Goal: Task Accomplishment & Management: Use online tool/utility

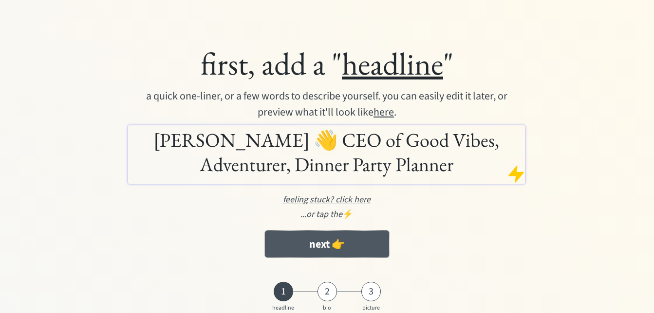
click at [353, 247] on button "next 👉" at bounding box center [327, 243] width 125 height 27
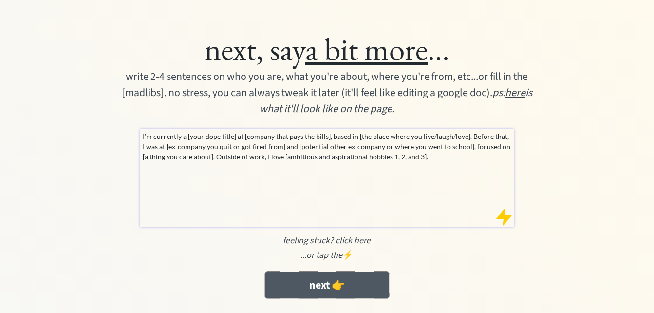
click at [340, 280] on button "next 👉" at bounding box center [327, 284] width 125 height 27
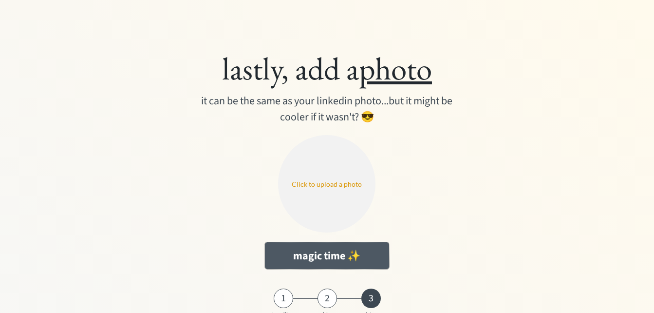
click at [339, 254] on button "magic time ✨" at bounding box center [327, 255] width 125 height 27
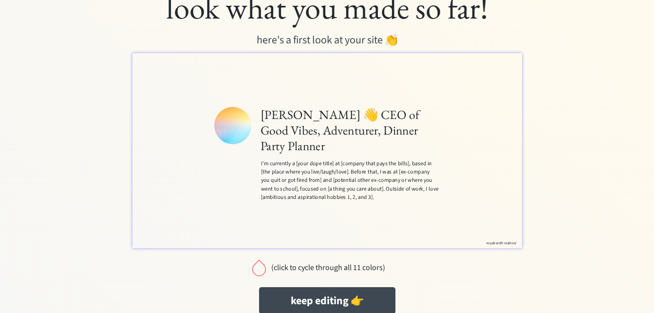
scroll to position [47, 0]
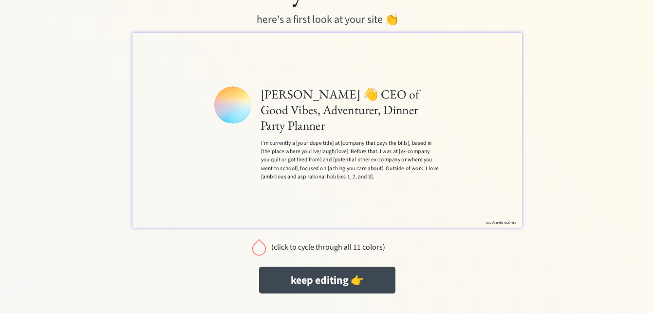
click at [262, 248] on div at bounding box center [258, 246] width 19 height 19
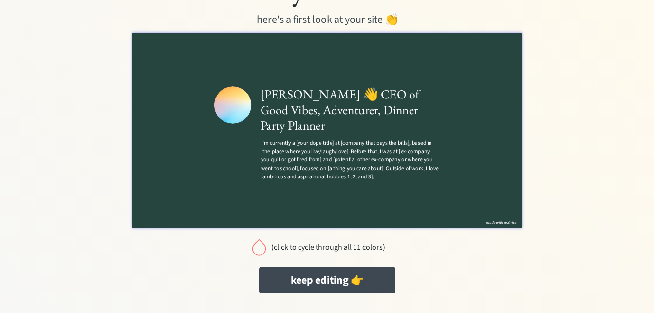
click at [262, 249] on div at bounding box center [258, 246] width 19 height 19
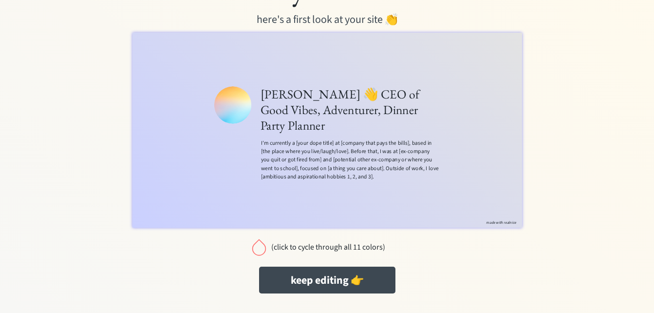
click at [262, 246] on div at bounding box center [258, 246] width 19 height 19
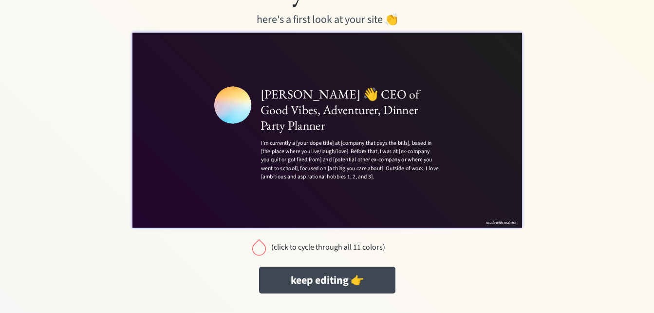
click at [262, 246] on div at bounding box center [258, 246] width 19 height 19
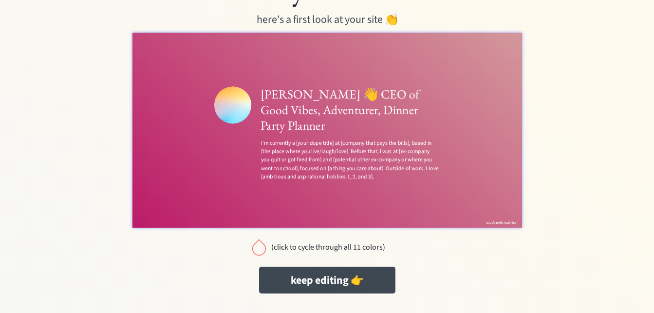
click at [262, 249] on div at bounding box center [258, 246] width 19 height 19
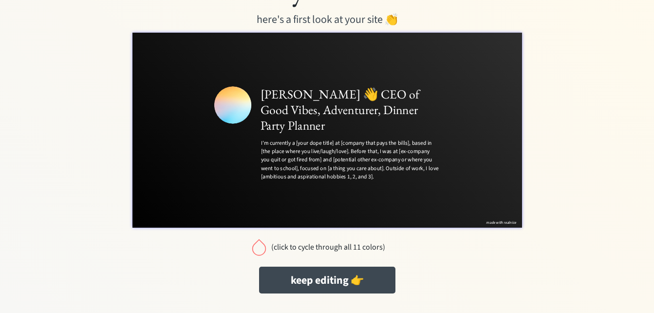
click at [262, 249] on div at bounding box center [258, 246] width 19 height 19
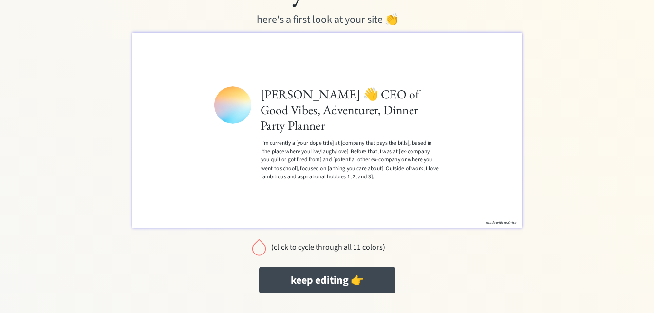
click at [263, 250] on div at bounding box center [258, 246] width 19 height 19
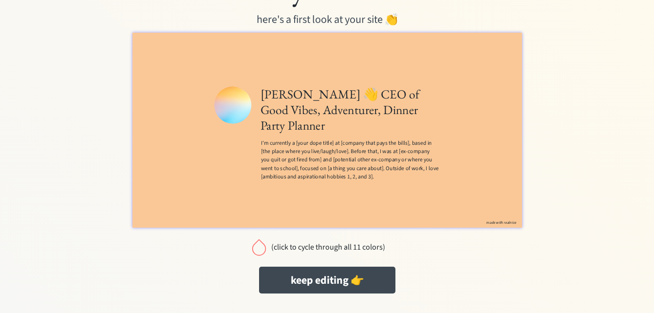
click at [261, 246] on div at bounding box center [258, 246] width 19 height 19
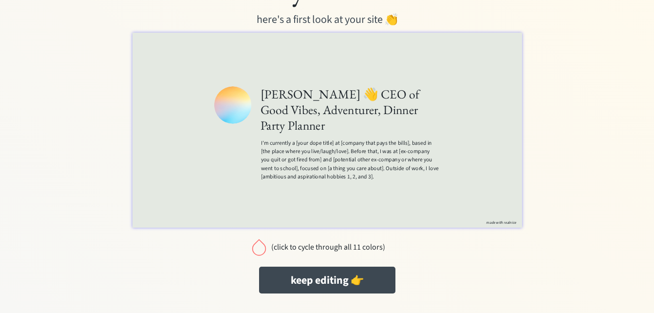
click at [263, 245] on div at bounding box center [258, 246] width 19 height 19
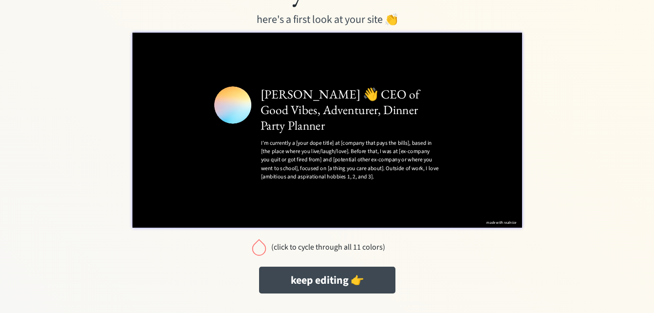
click at [258, 244] on div at bounding box center [258, 246] width 19 height 19
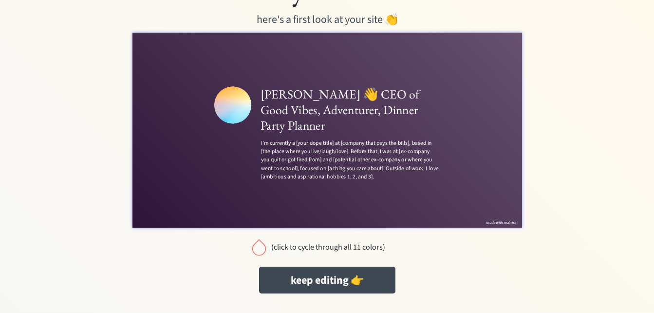
click at [259, 246] on div at bounding box center [258, 246] width 19 height 19
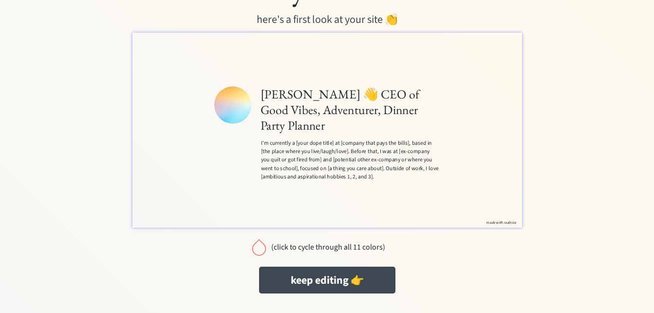
click at [260, 246] on div at bounding box center [258, 246] width 19 height 19
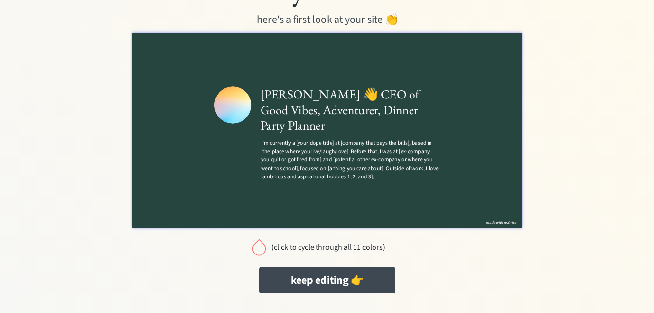
click at [260, 247] on div at bounding box center [258, 246] width 19 height 19
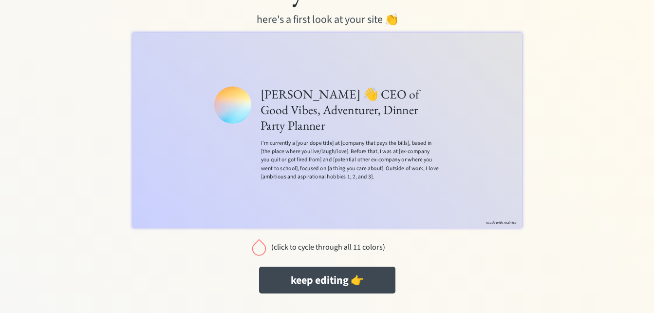
click at [261, 244] on div at bounding box center [258, 246] width 19 height 19
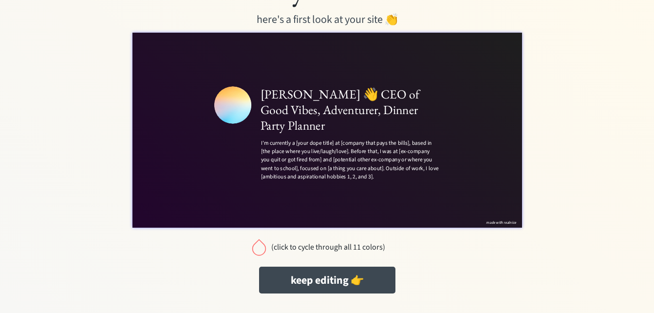
click at [261, 244] on div at bounding box center [258, 246] width 19 height 19
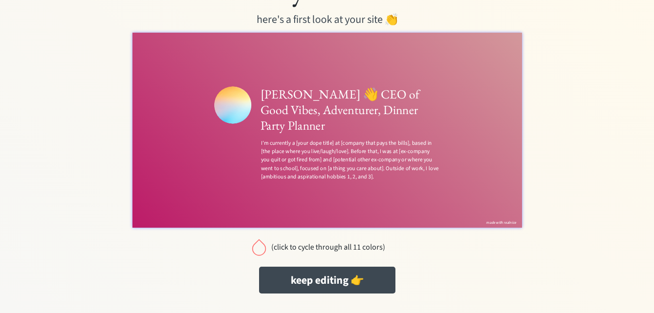
click at [261, 244] on div at bounding box center [258, 246] width 19 height 19
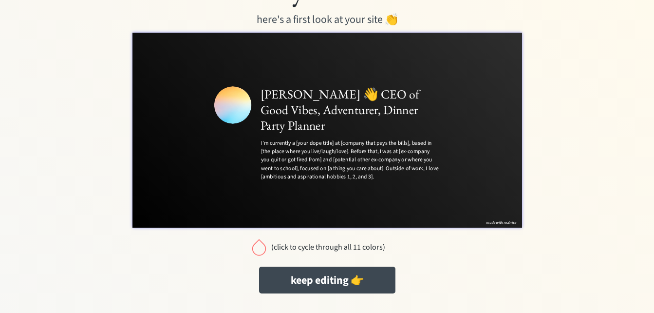
click at [259, 247] on div at bounding box center [258, 246] width 19 height 19
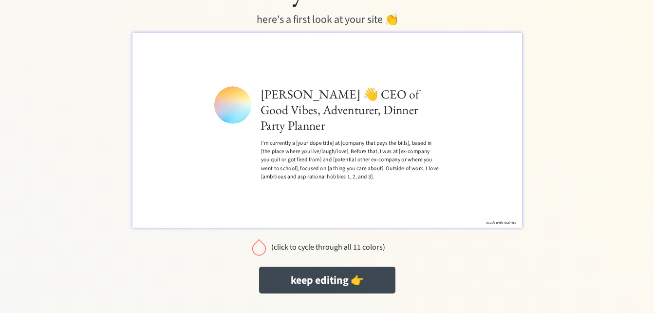
scroll to position [0, 0]
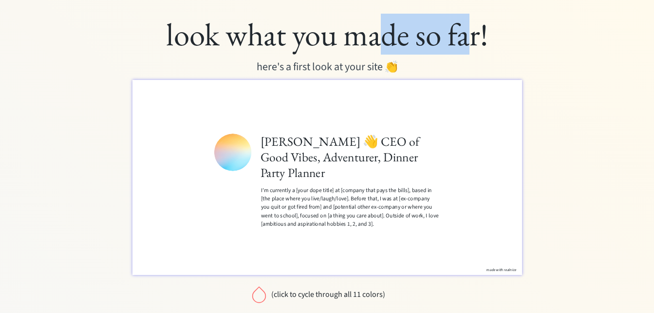
drag, startPoint x: 465, startPoint y: 40, endPoint x: 389, endPoint y: 43, distance: 75.5
click at [389, 43] on div "look what you made so far!" at bounding box center [327, 34] width 380 height 39
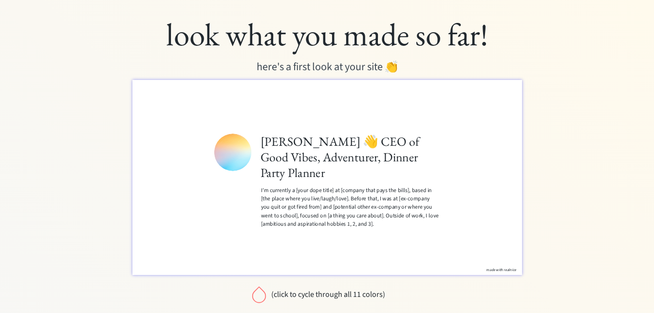
drag, startPoint x: 389, startPoint y: 43, endPoint x: 524, endPoint y: 56, distance: 135.5
click at [524, 56] on div "look what you made so far! here's a first look at your site 👏 (click to cycle t…" at bounding box center [327, 180] width 625 height 331
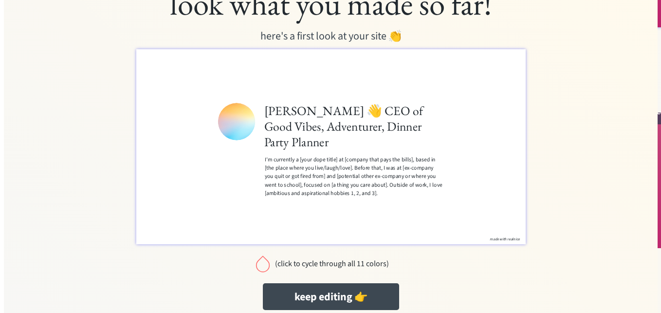
scroll to position [47, 0]
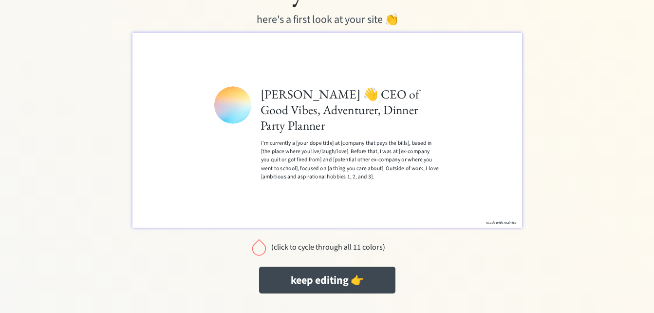
click at [256, 248] on div at bounding box center [258, 246] width 19 height 19
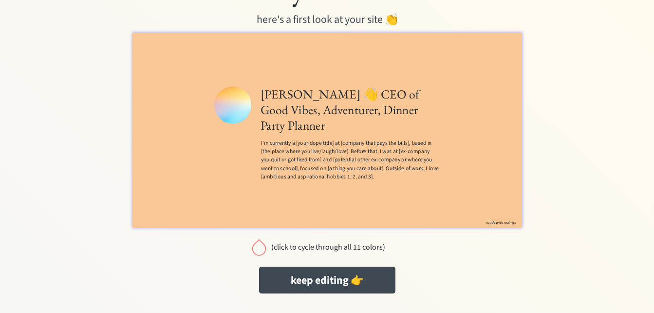
click at [259, 249] on div at bounding box center [258, 246] width 19 height 19
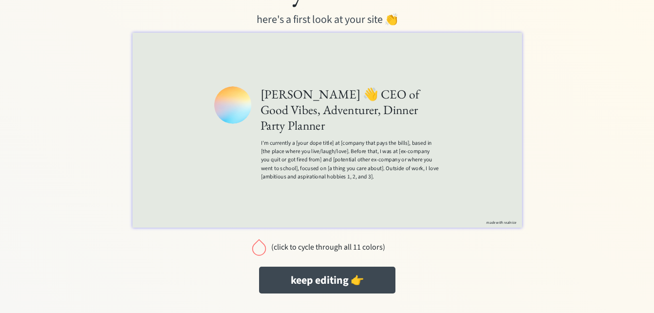
click at [259, 249] on div at bounding box center [258, 246] width 19 height 19
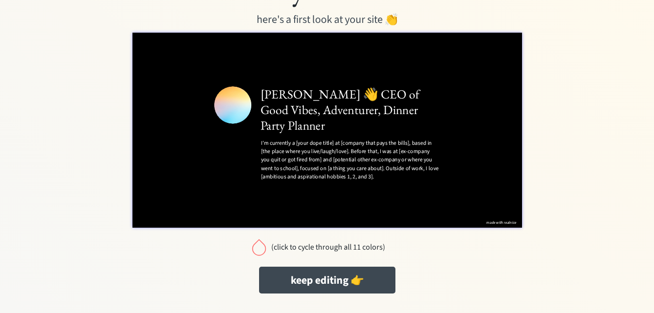
click at [259, 249] on div at bounding box center [258, 246] width 19 height 19
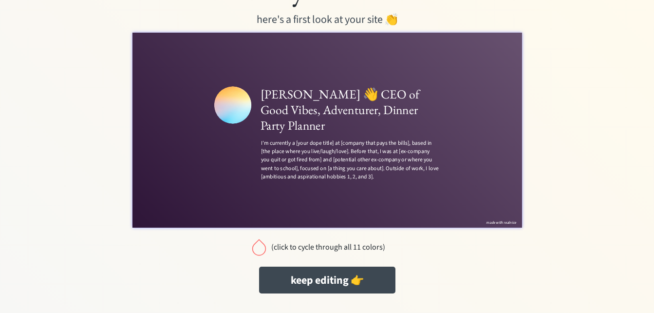
click at [259, 249] on div at bounding box center [258, 246] width 19 height 19
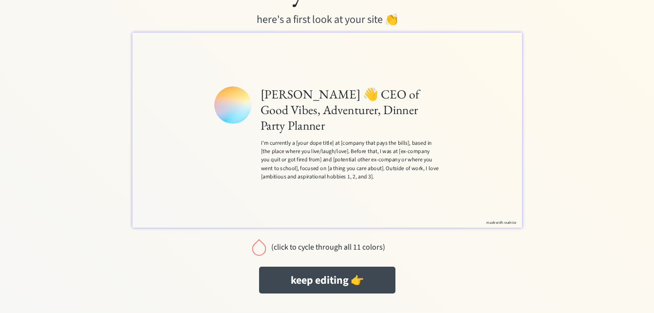
click at [259, 249] on div at bounding box center [258, 246] width 19 height 19
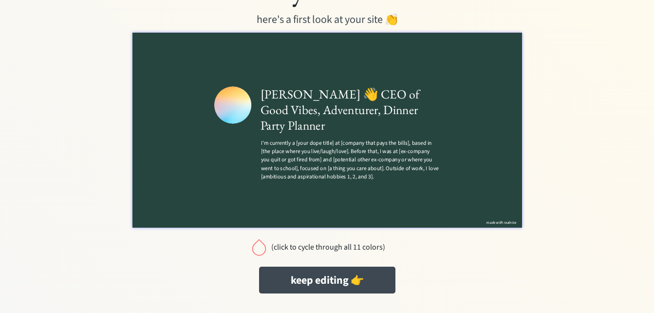
click at [259, 249] on div at bounding box center [258, 246] width 19 height 19
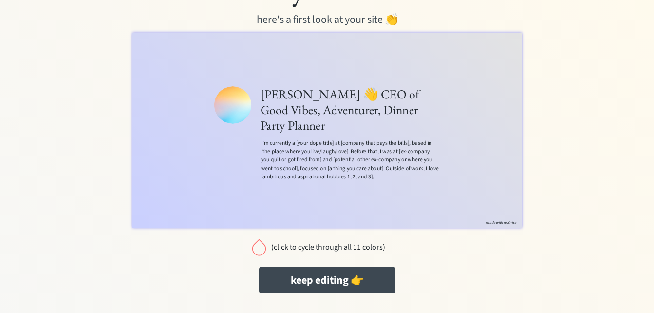
click at [259, 249] on div at bounding box center [258, 246] width 19 height 19
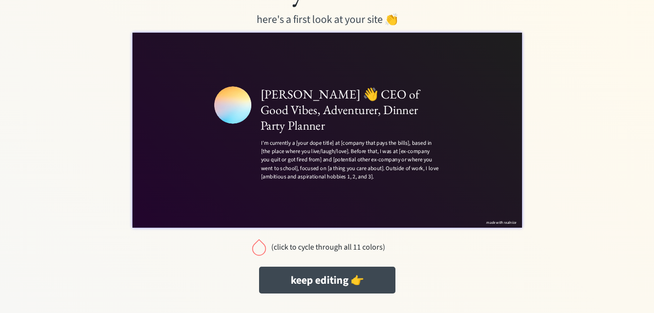
click at [259, 249] on div at bounding box center [258, 246] width 19 height 19
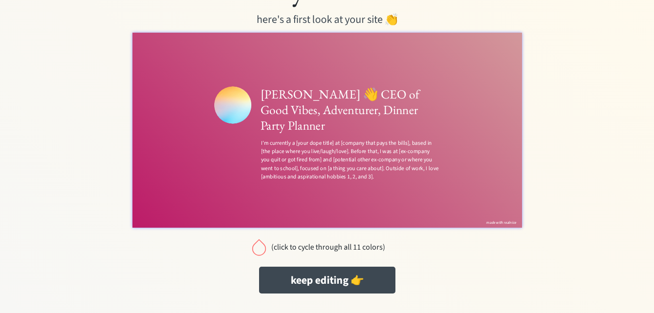
click at [260, 249] on div at bounding box center [258, 246] width 19 height 19
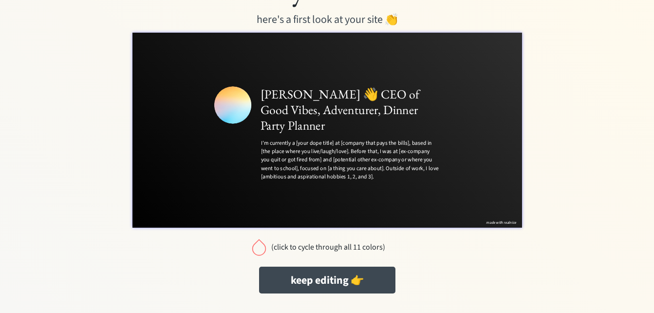
click at [260, 249] on div at bounding box center [258, 246] width 19 height 19
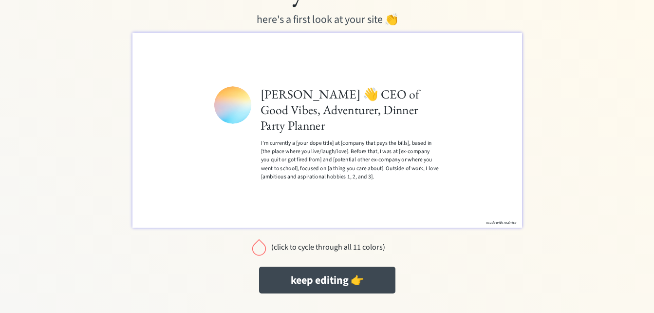
click at [260, 249] on div at bounding box center [258, 246] width 19 height 19
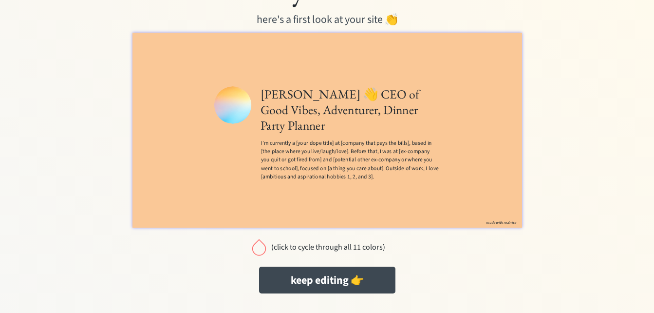
click at [260, 251] on div at bounding box center [258, 246] width 19 height 19
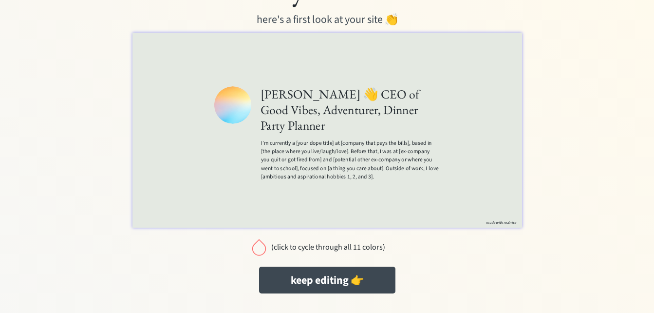
click at [361, 154] on h1 "[PERSON_NAME] 👋 CEO of Good Vibes, Adventurer, Dinner Party Planner" at bounding box center [472, 152] width 280 height 73
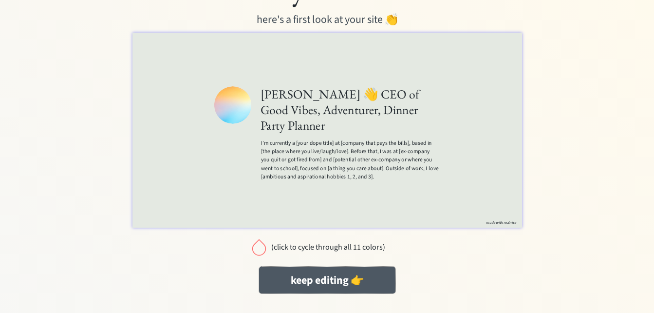
click at [337, 280] on button "keep editing 👉" at bounding box center [327, 279] width 136 height 27
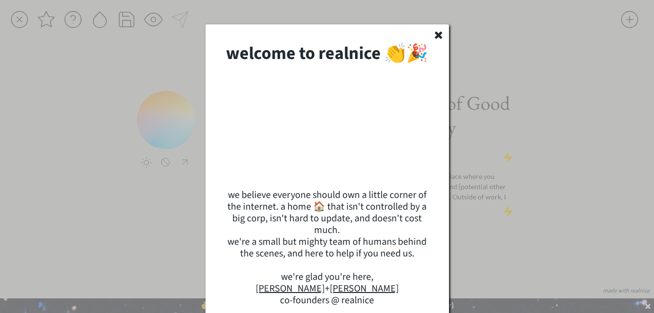
click at [437, 37] on use at bounding box center [437, 35] width 7 height 7
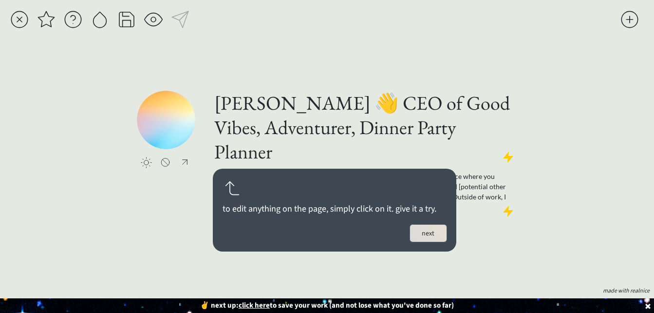
click at [430, 229] on button "next" at bounding box center [428, 233] width 37 height 17
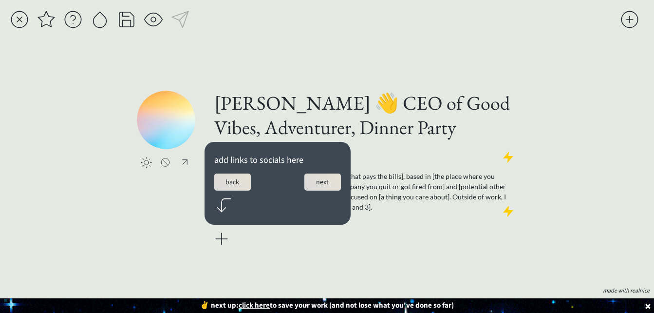
click at [318, 181] on button "next" at bounding box center [322, 181] width 37 height 17
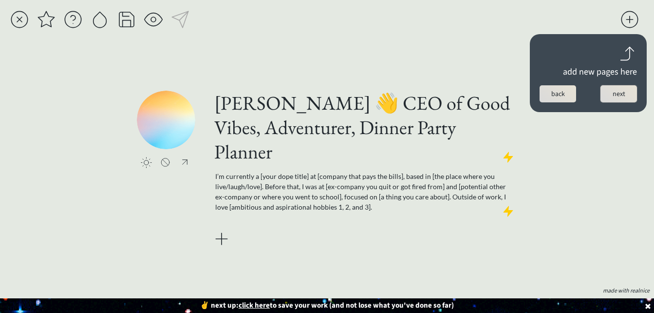
click at [627, 95] on button "next" at bounding box center [618, 93] width 37 height 17
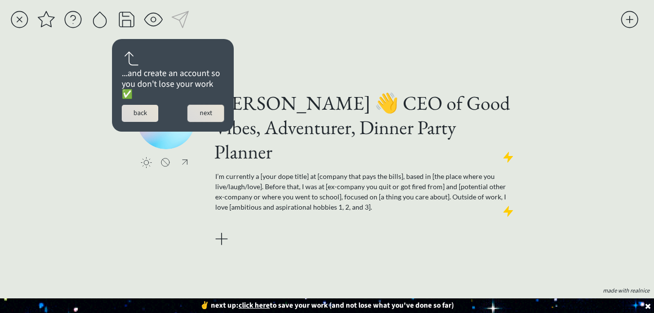
click at [201, 116] on button "next" at bounding box center [205, 113] width 37 height 17
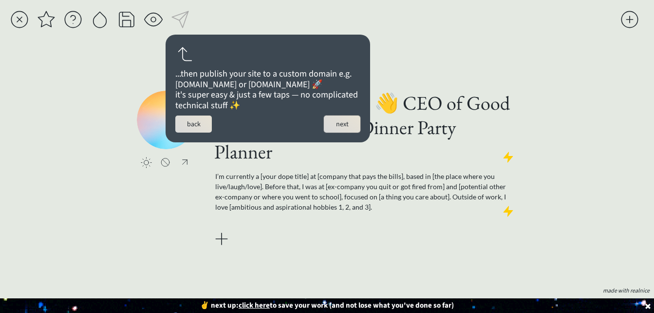
click at [342, 132] on button "next" at bounding box center [342, 123] width 37 height 17
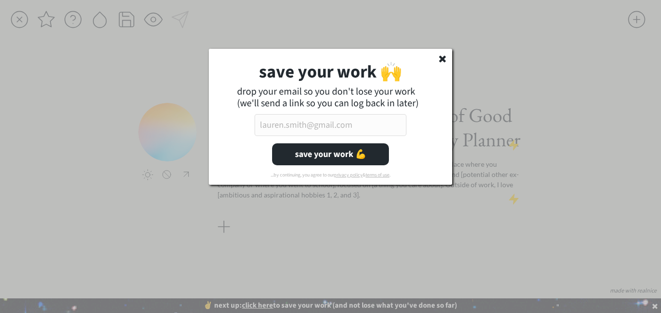
click at [305, 120] on input "email" at bounding box center [331, 125] width 152 height 22
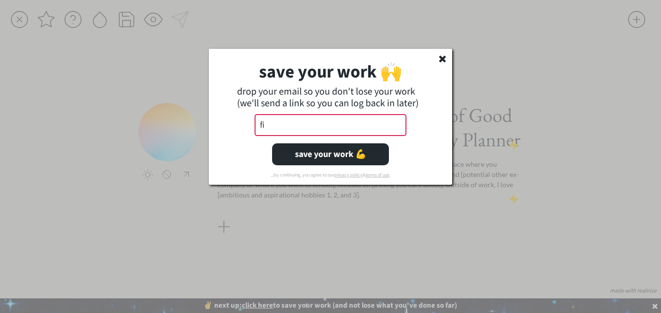
type input "f"
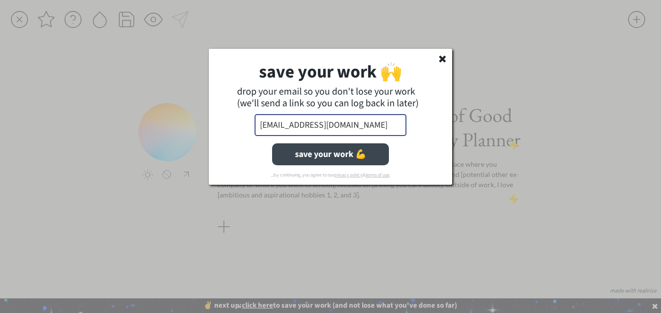
type input "[EMAIL_ADDRESS][DOMAIN_NAME]"
click at [347, 156] on button "save your work 💪" at bounding box center [330, 154] width 117 height 22
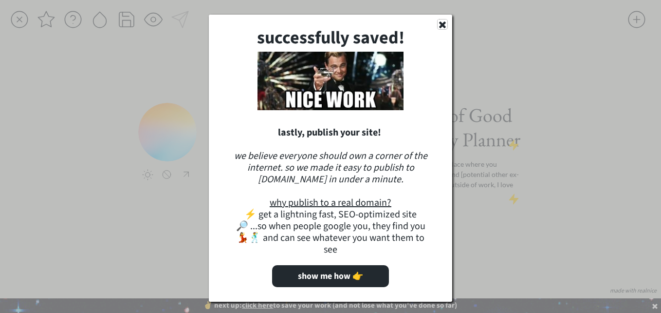
click at [444, 23] on use at bounding box center [442, 24] width 7 height 7
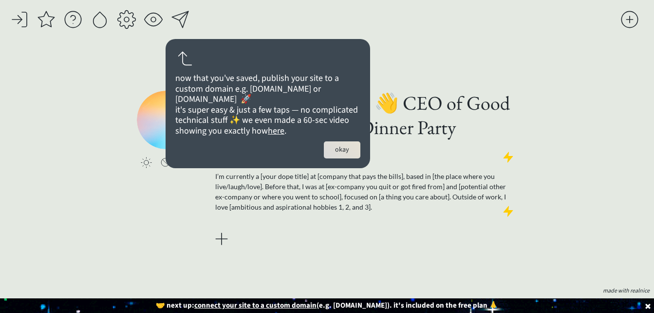
click at [347, 157] on button "okay" at bounding box center [342, 149] width 37 height 17
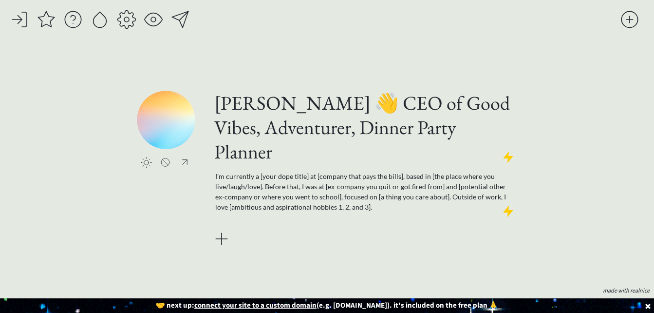
click at [548, 108] on div "click to upload a picture [PERSON_NAME] 👋 CEO of Good Vibes, Adventurer, Dinner…" at bounding box center [327, 156] width 654 height 313
